Goal: Transaction & Acquisition: Purchase product/service

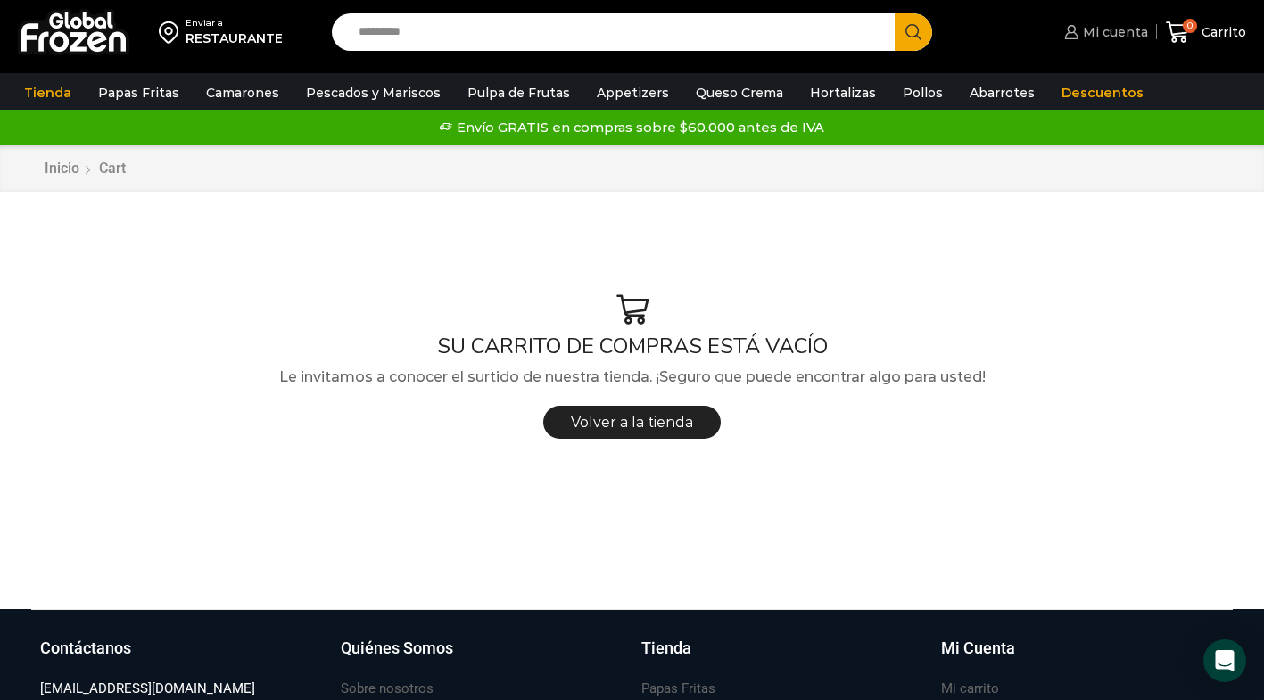
click at [1115, 36] on span "Mi cuenta" at bounding box center [1113, 32] width 70 height 18
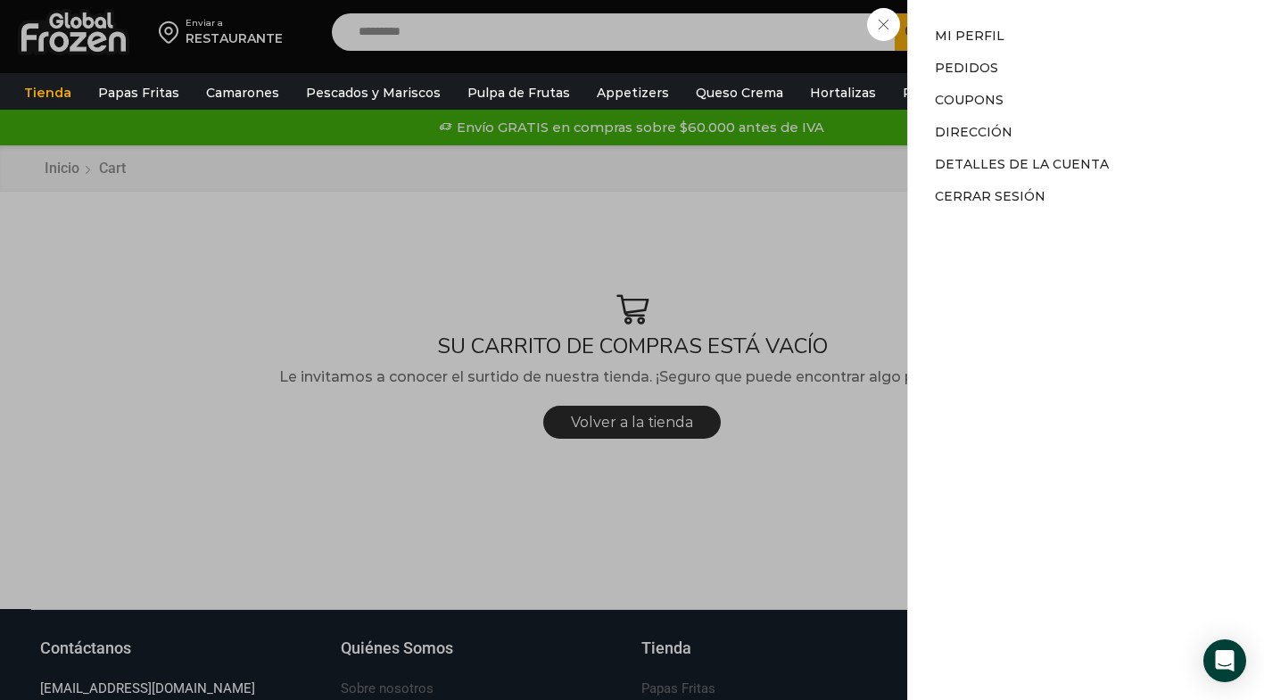
click at [1060, 50] on div "Mi cuenta Mi cuenta Mi perfil Pedidos Descargas Coupons Dirección Detalles de l…" at bounding box center [1103, 32] width 87 height 36
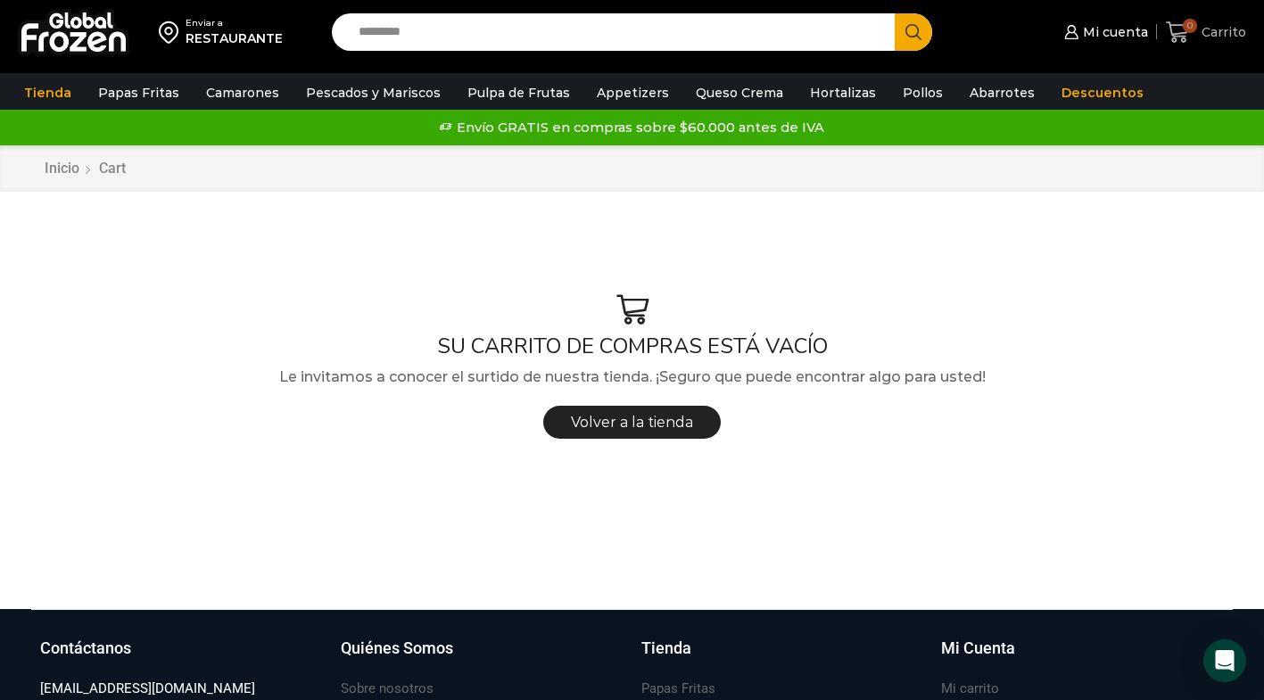
click at [1207, 40] on span "Carrito" at bounding box center [1221, 32] width 49 height 18
click at [680, 425] on span "Volver a la tienda" at bounding box center [632, 422] width 122 height 17
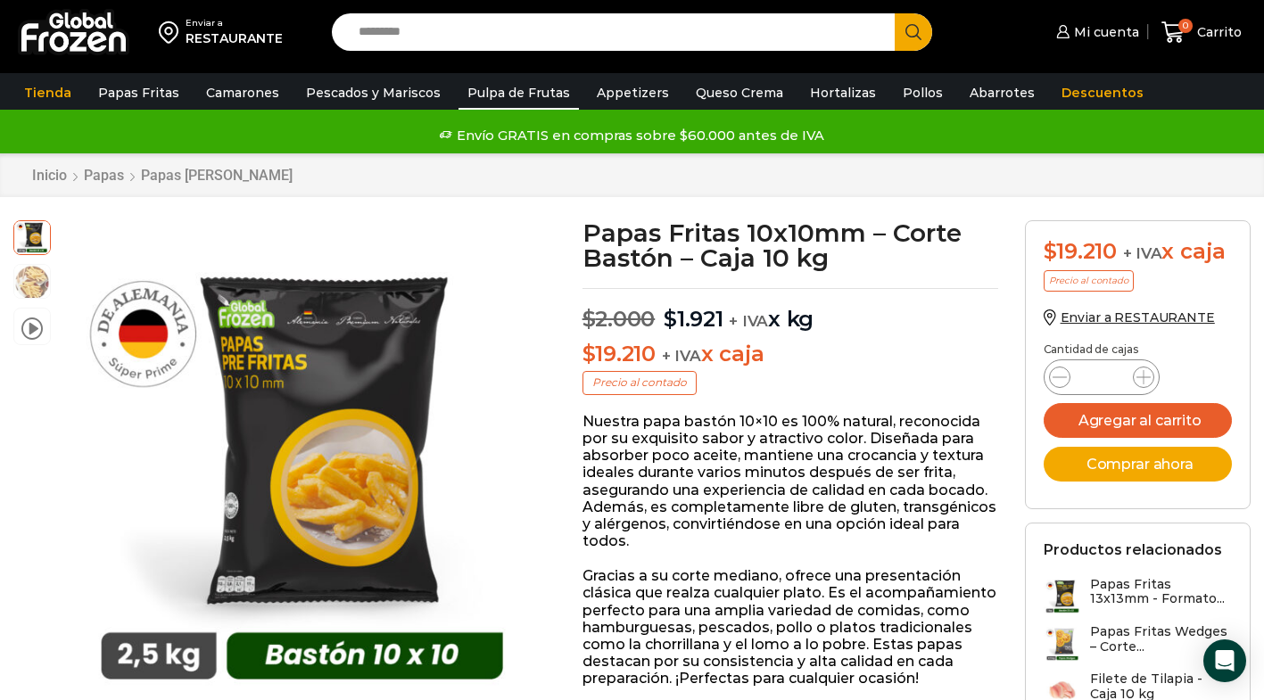
click at [498, 94] on link "Pulpa de Frutas" at bounding box center [518, 93] width 120 height 34
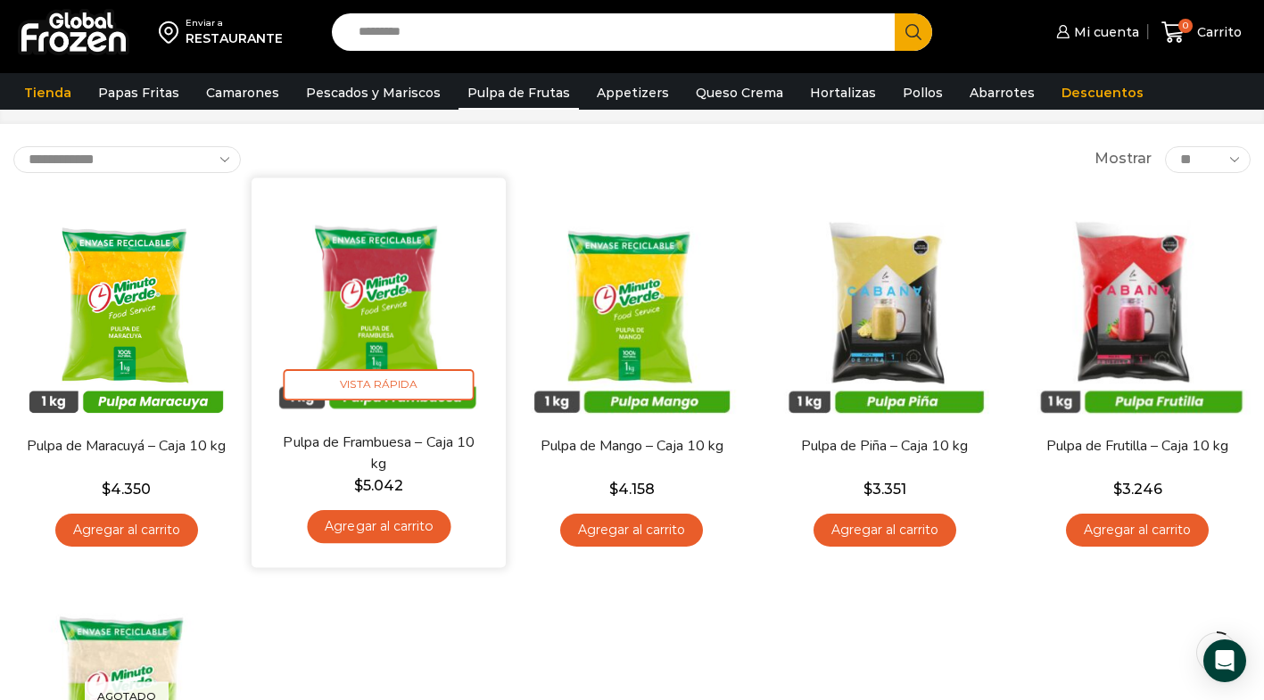
scroll to position [63, 0]
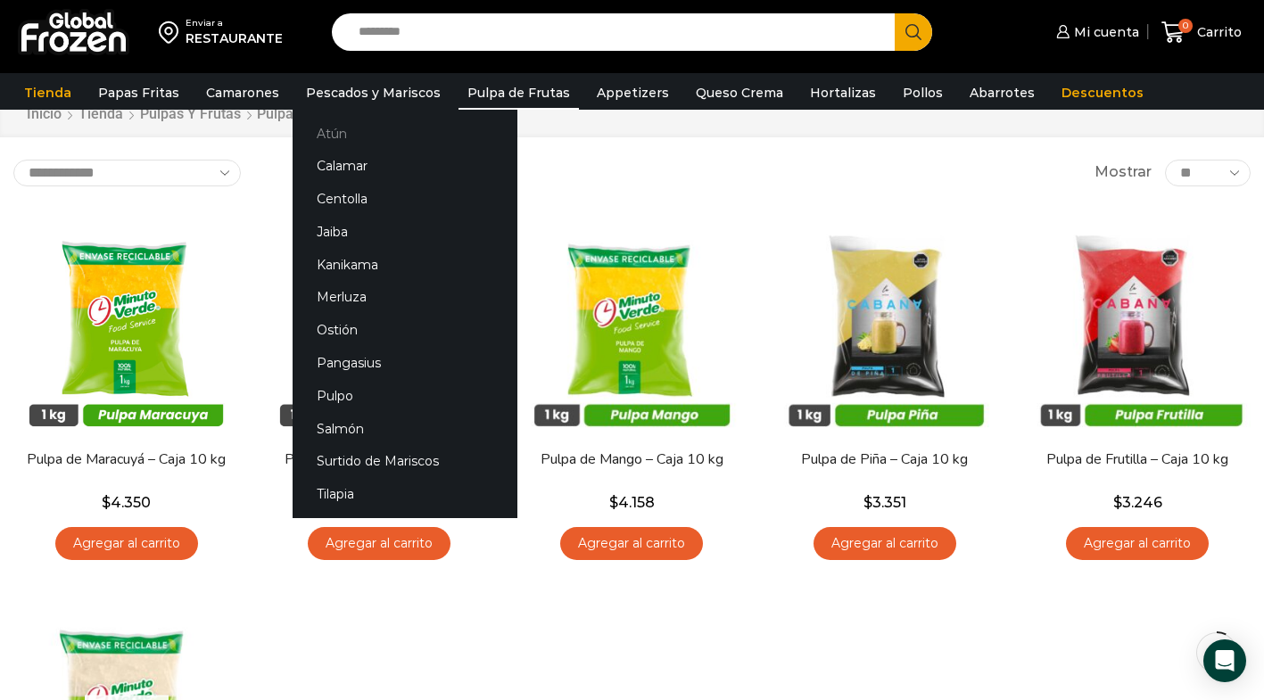
click at [329, 128] on link "Atún" at bounding box center [405, 133] width 225 height 33
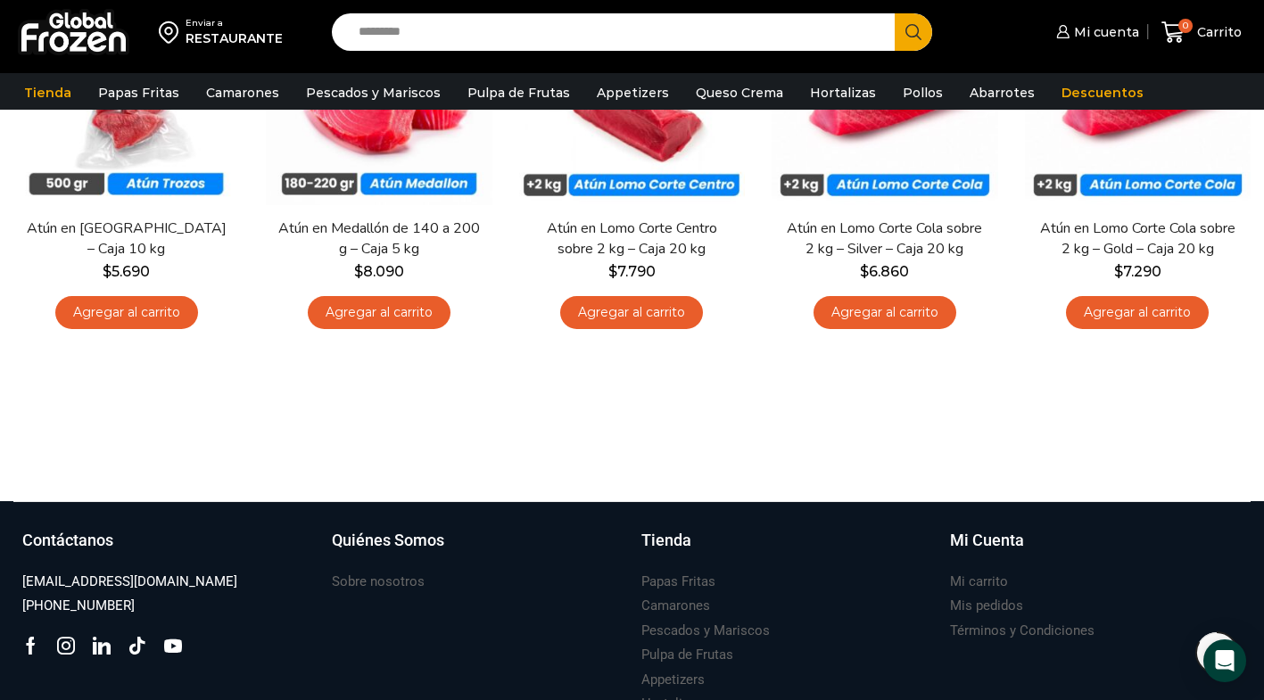
scroll to position [136, 0]
